Goal: Obtain resource: Download file/media

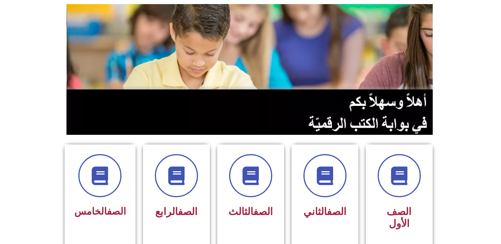
scroll to position [67, 0]
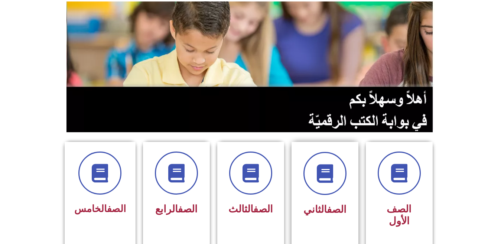
click at [333, 212] on link "الصف" at bounding box center [337, 210] width 20 height 12
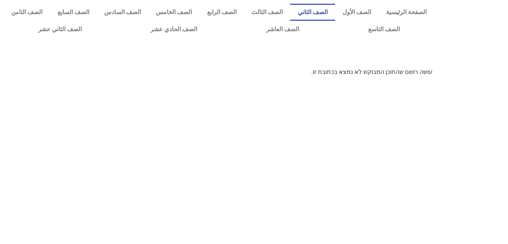
click at [321, 16] on link "الصف الثاني" at bounding box center [312, 12] width 45 height 17
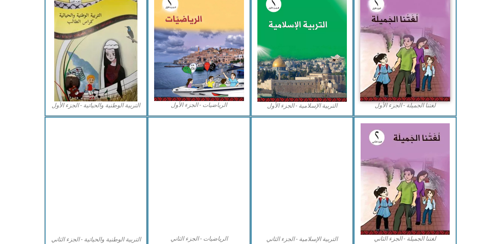
scroll to position [254, 0]
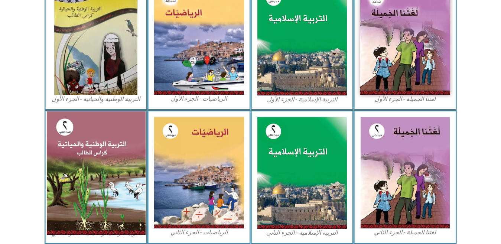
click at [113, 234] on img at bounding box center [95, 172] width 99 height 123
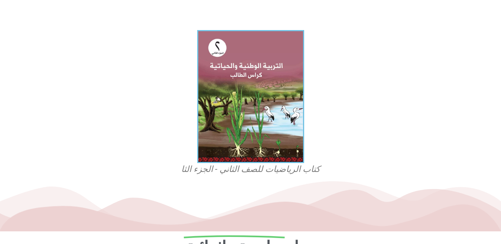
scroll to position [253, 0]
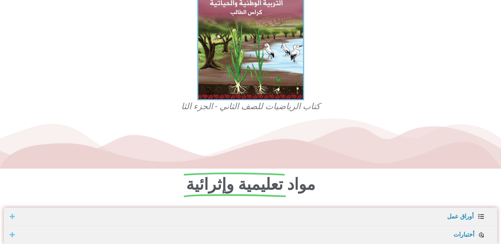
click at [244, 104] on figcaption "كتاب الرياضيات للصف الثاني - الجزء الثا" at bounding box center [251, 107] width 178 height 12
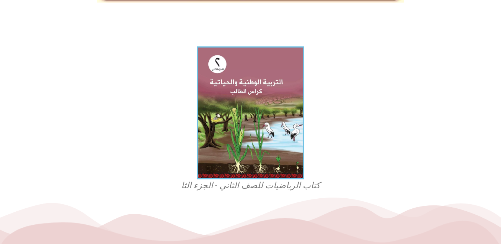
scroll to position [0, 0]
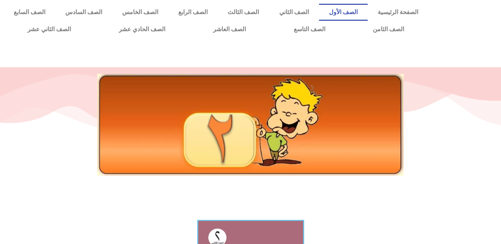
click at [362, 9] on link "الصف الأول" at bounding box center [343, 12] width 49 height 17
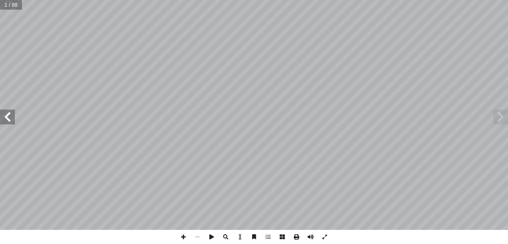
click at [298, 235] on span at bounding box center [296, 237] width 14 height 14
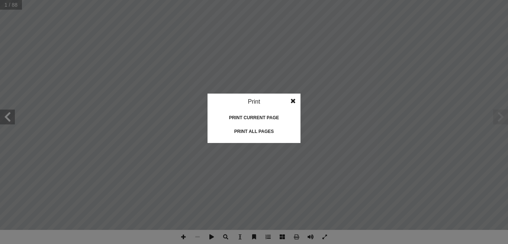
click at [265, 131] on div "Print all pages" at bounding box center [254, 132] width 74 height 12
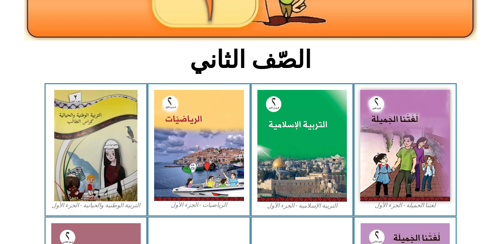
scroll to position [153, 0]
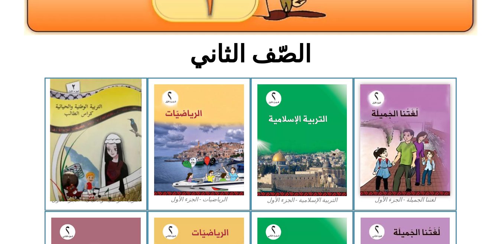
click at [101, 187] on img at bounding box center [95, 140] width 91 height 123
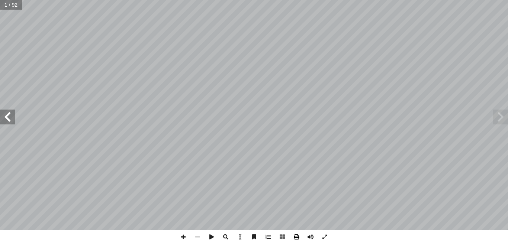
click at [297, 236] on span at bounding box center [296, 237] width 14 height 14
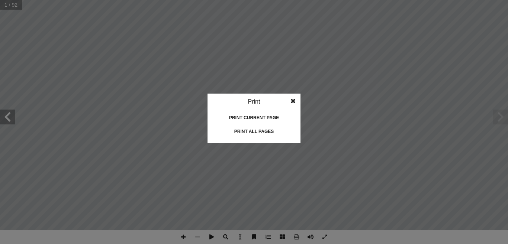
click at [251, 132] on div "Print all pages" at bounding box center [254, 132] width 74 height 12
